Goal: Find specific page/section: Find specific page/section

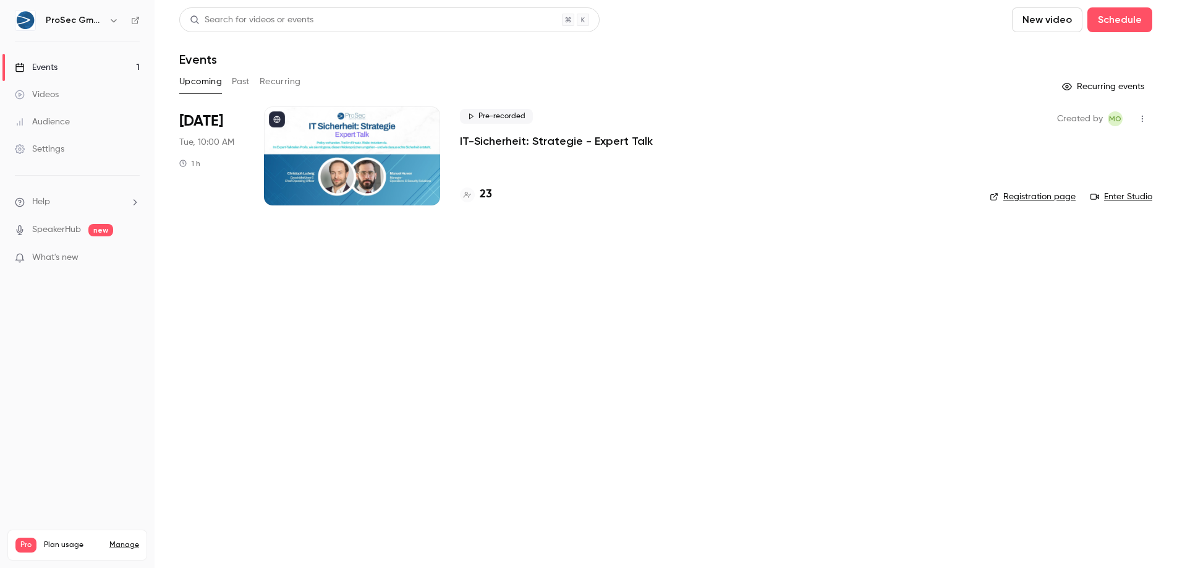
click at [368, 164] on div at bounding box center [352, 155] width 176 height 99
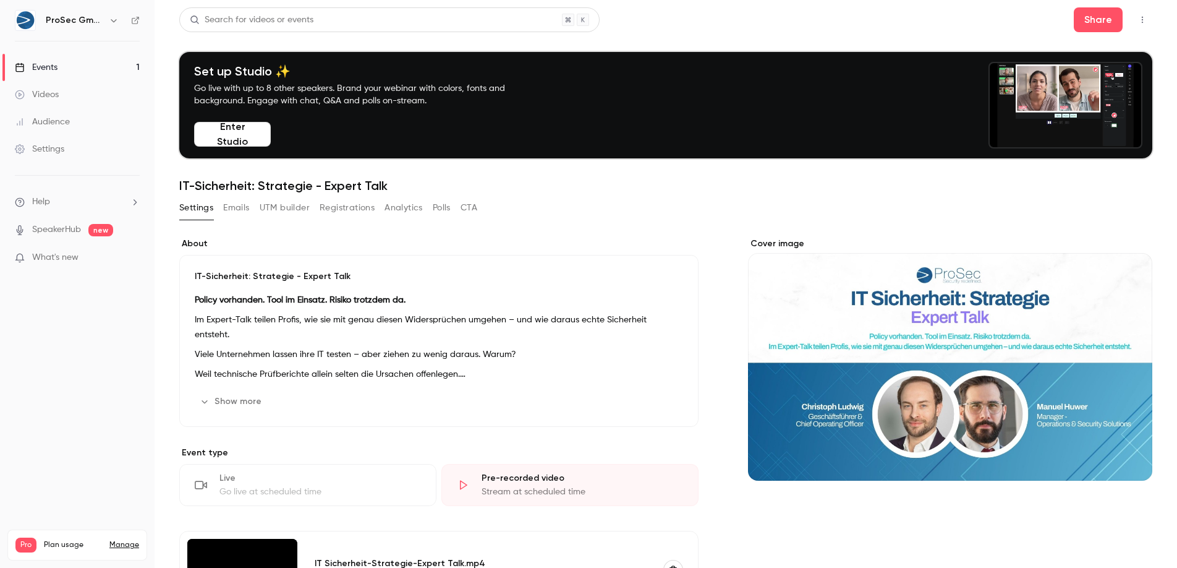
click at [354, 202] on button "Registrations" at bounding box center [347, 208] width 55 height 20
